Goal: Task Accomplishment & Management: Manage account settings

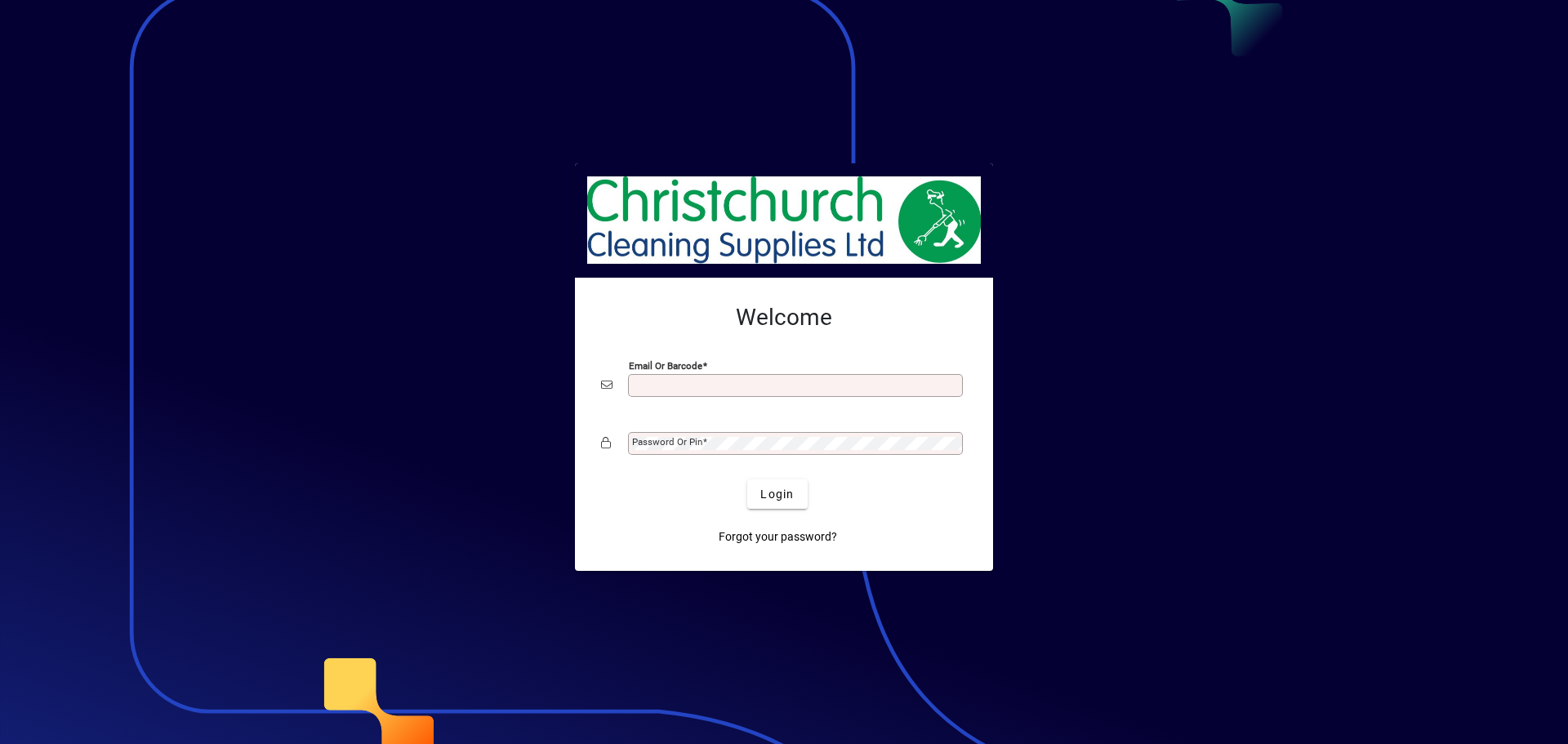
click at [645, 385] on input "Email or Barcode" at bounding box center [796, 385] width 330 height 13
type input "**********"
click at [705, 446] on span at bounding box center [704, 441] width 5 height 11
click at [747, 480] on button "Login" at bounding box center [777, 495] width 60 height 30
